Goal: Task Accomplishment & Management: Use online tool/utility

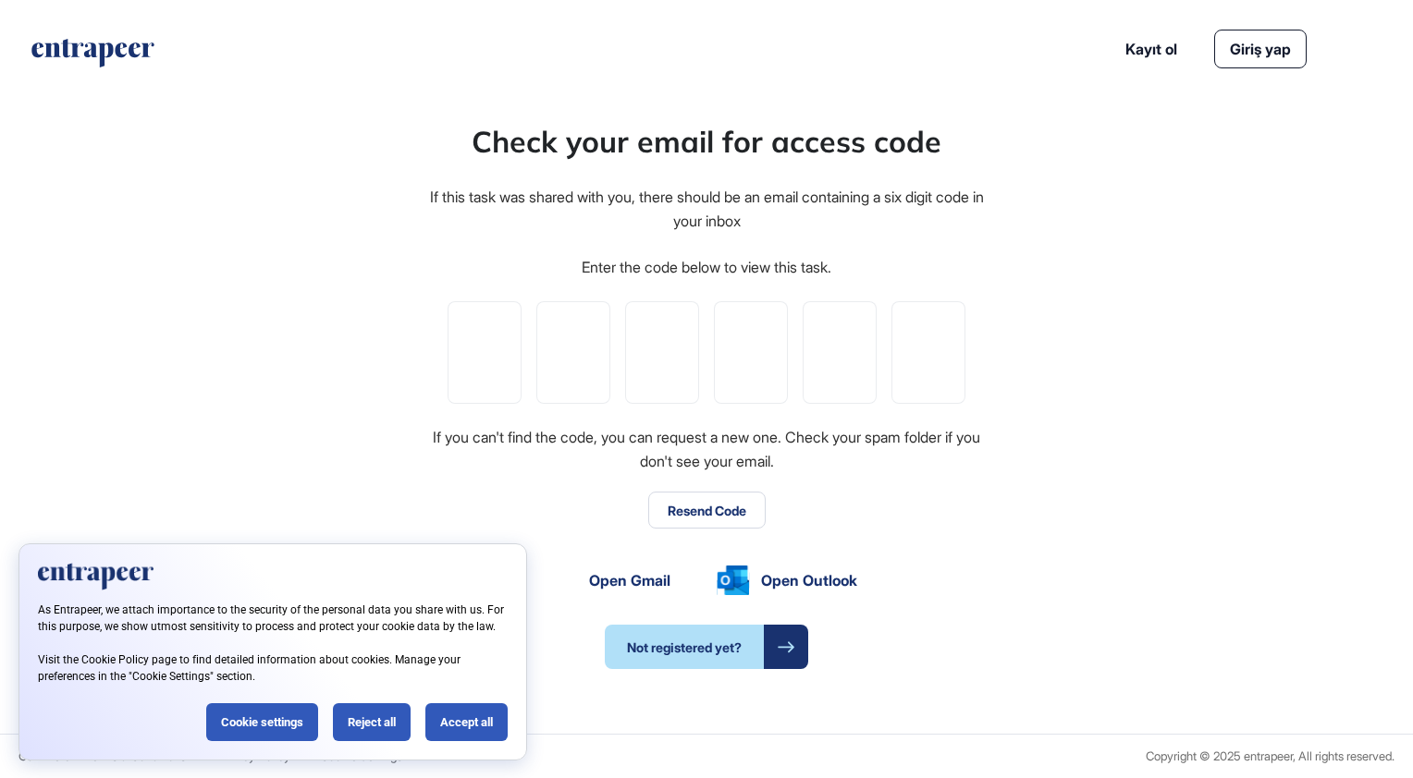
type input "*"
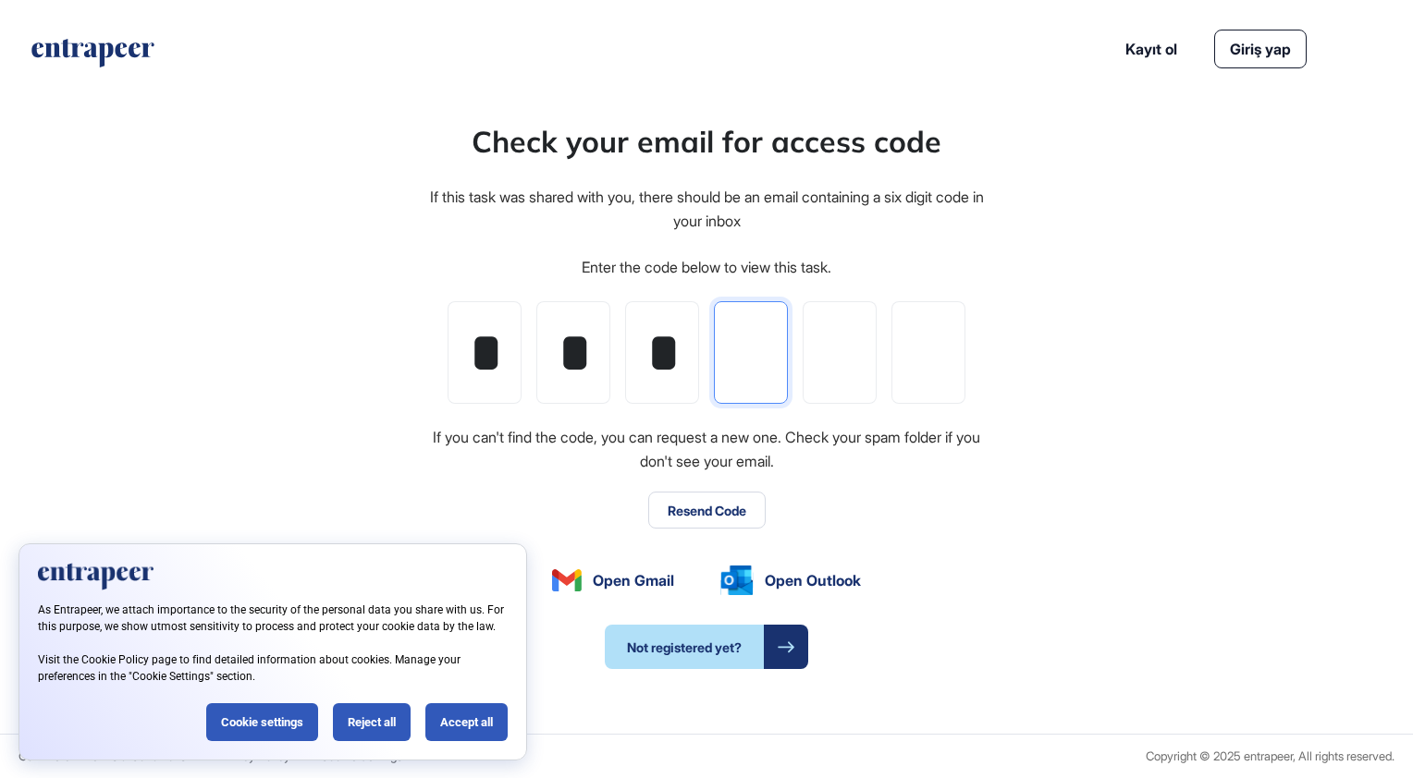
type input "*"
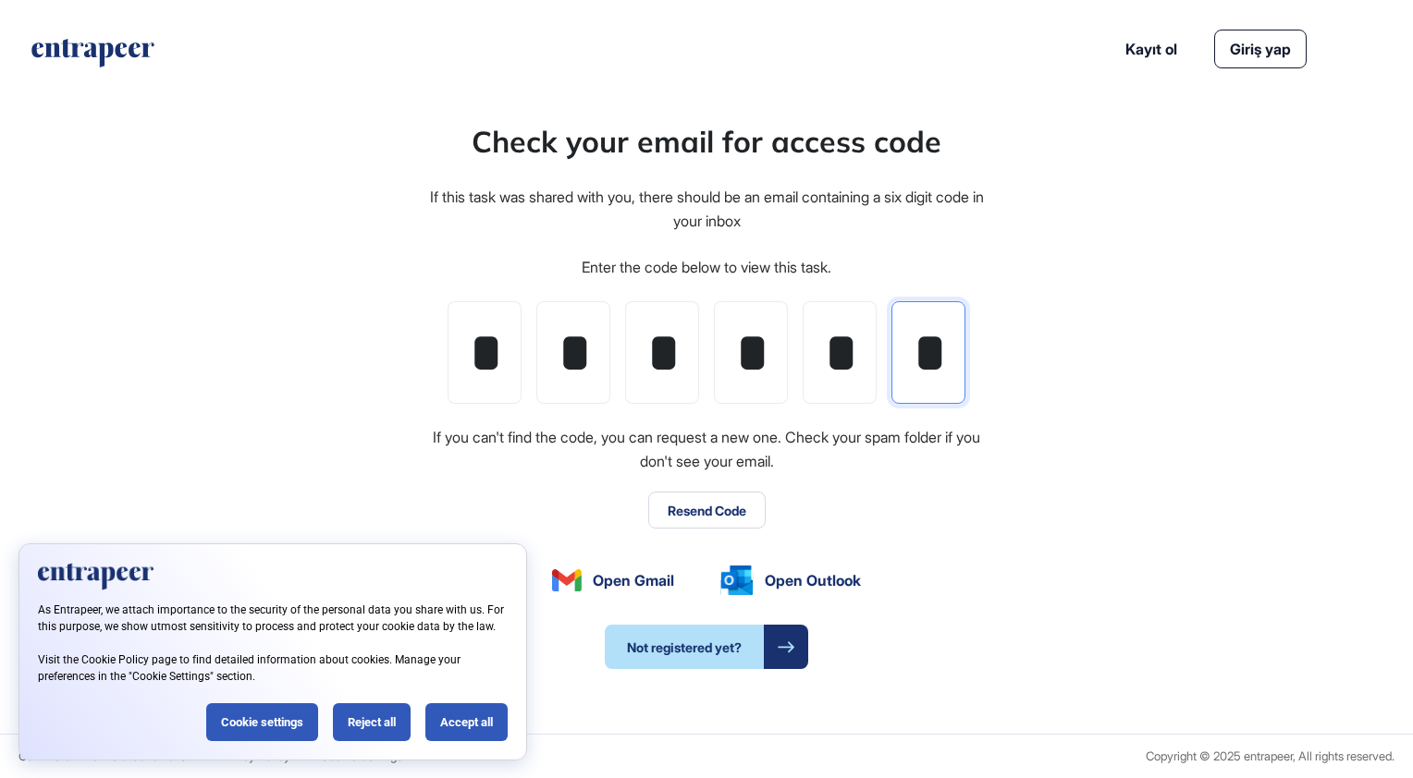
scroll to position [0, 2]
type input "*"
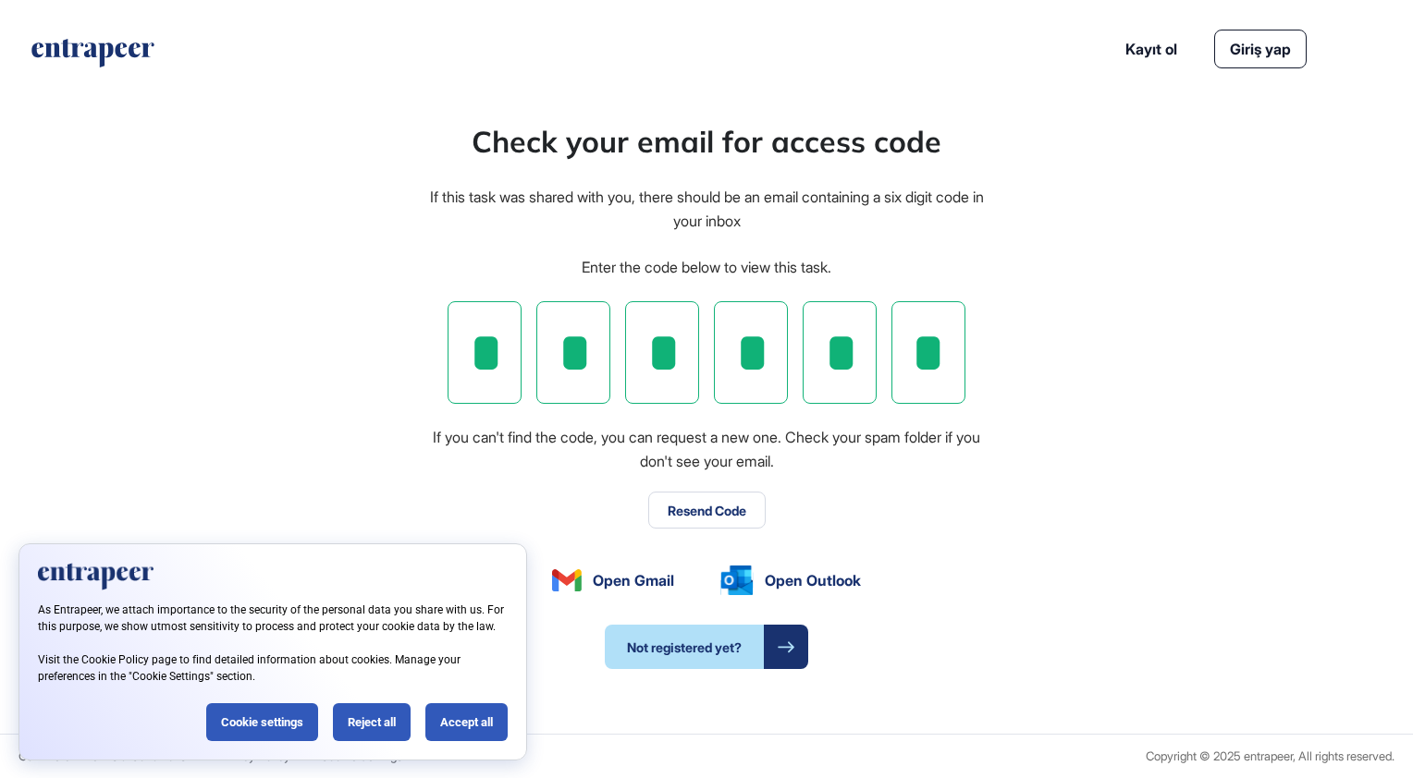
click at [1039, 455] on div "Check your email for access code If this task was shared with you, there should…" at bounding box center [706, 394] width 1413 height 679
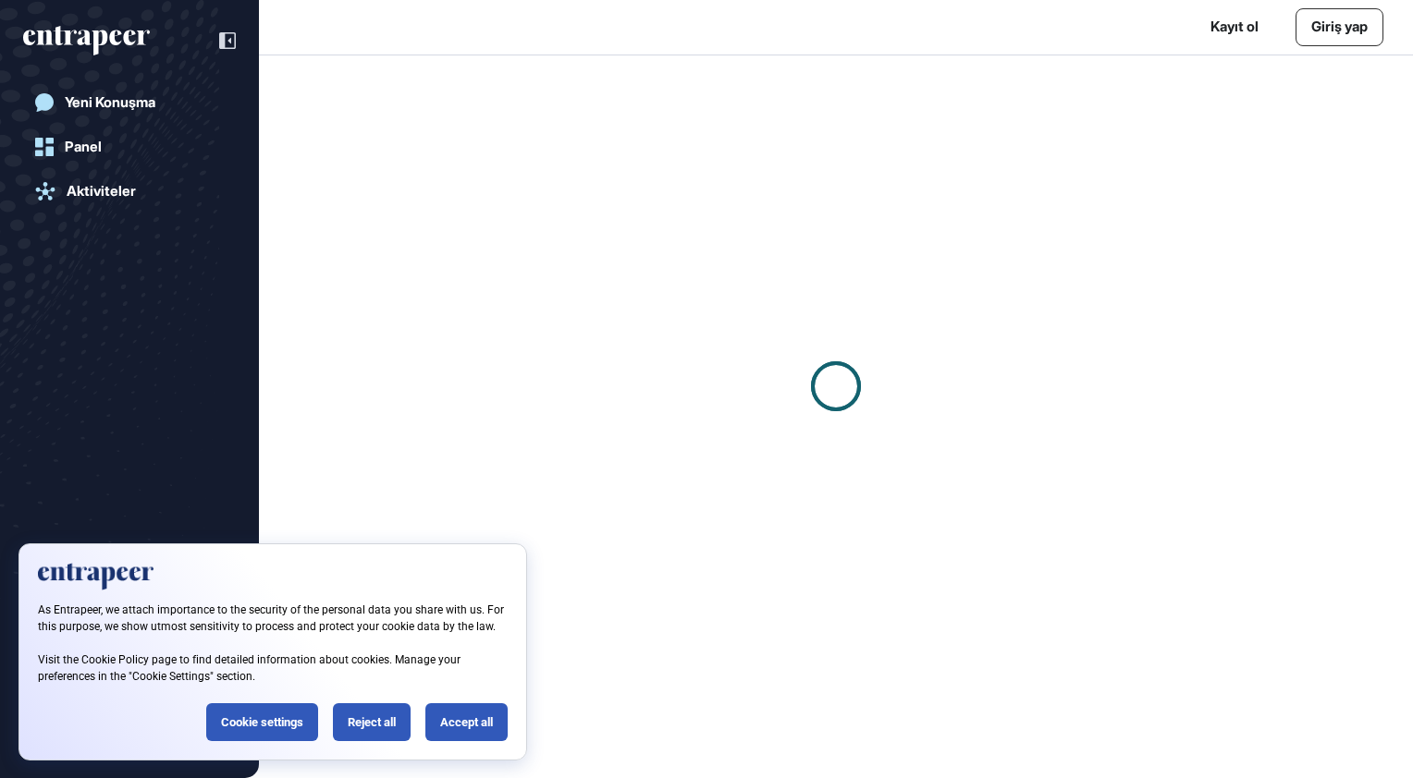
click at [359, 722] on div "Reject all" at bounding box center [372, 723] width 78 height 38
